Goal: Navigation & Orientation: Go to known website

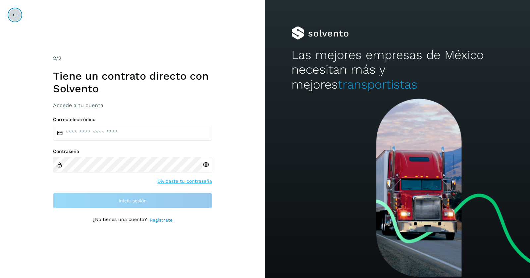
click at [17, 17] on button at bounding box center [15, 15] width 13 height 13
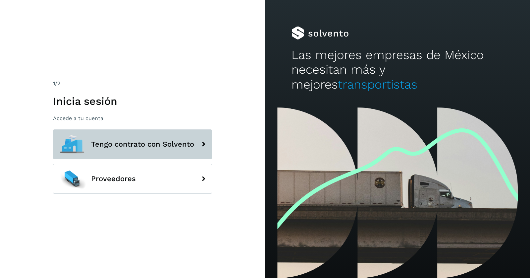
click at [137, 145] on span "Tengo contrato con Solvento" at bounding box center [142, 144] width 103 height 8
